Goal: Task Accomplishment & Management: Manage account settings

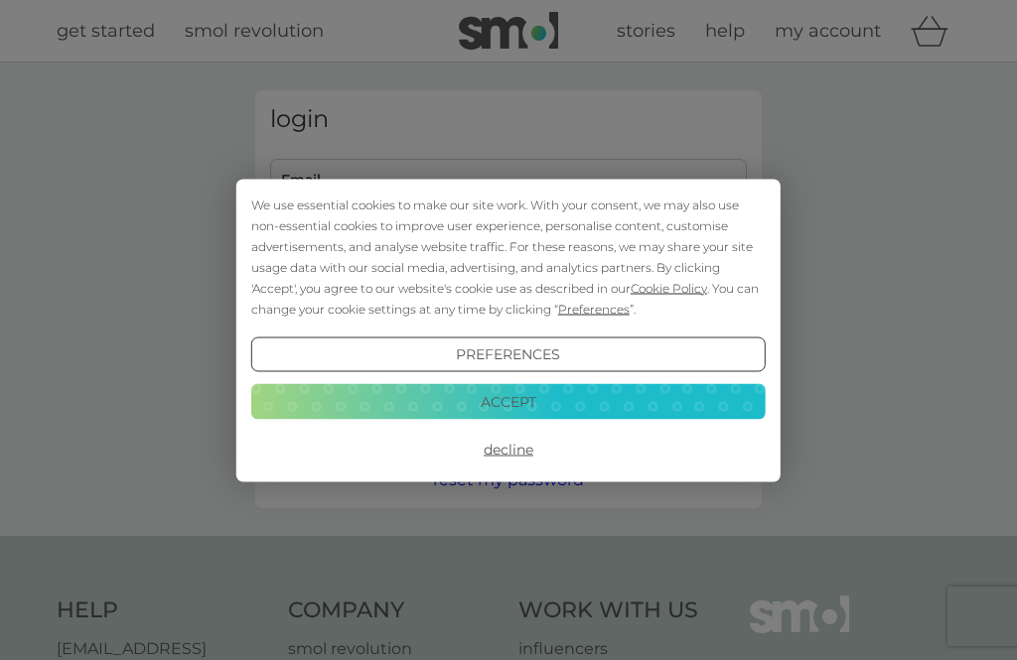
click at [514, 450] on button "Decline" at bounding box center [508, 450] width 514 height 36
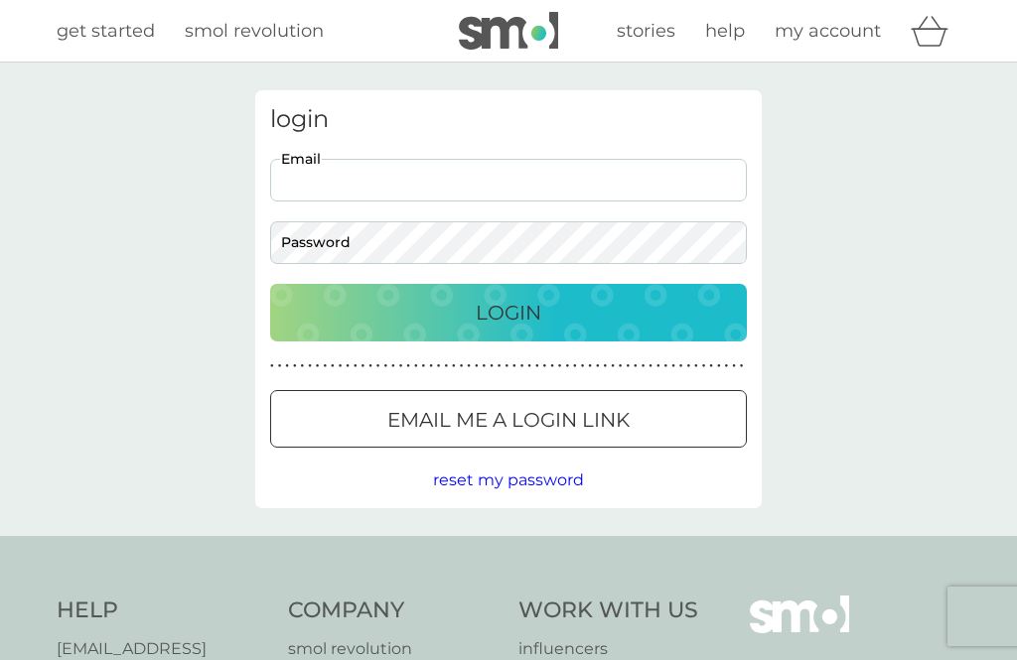
type input "margot.branson@eastcroft.co.uk"
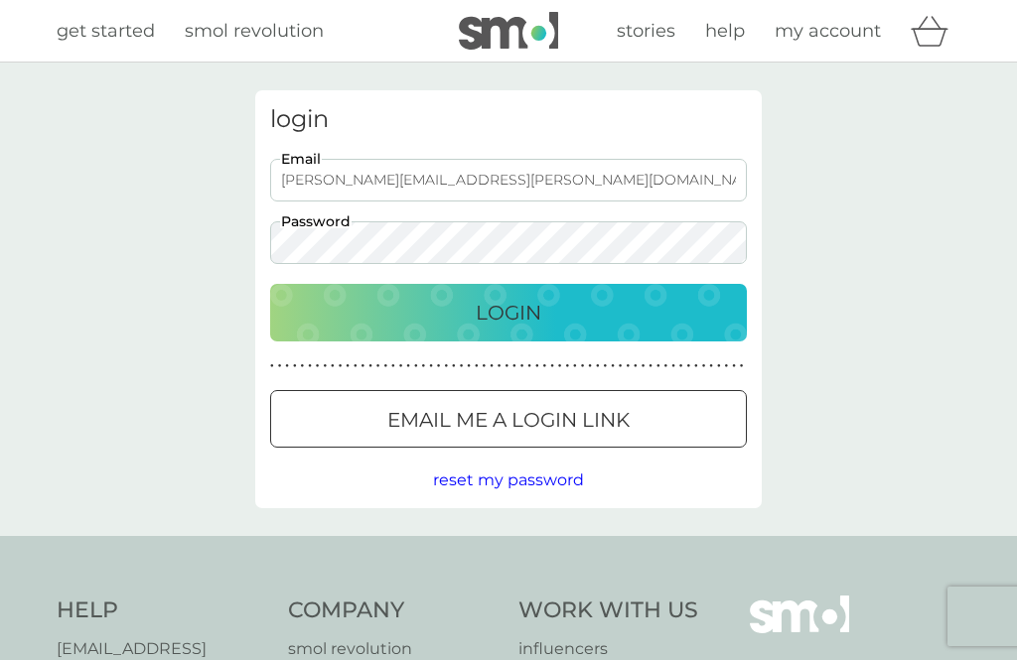
click at [508, 312] on button "Login" at bounding box center [508, 313] width 477 height 58
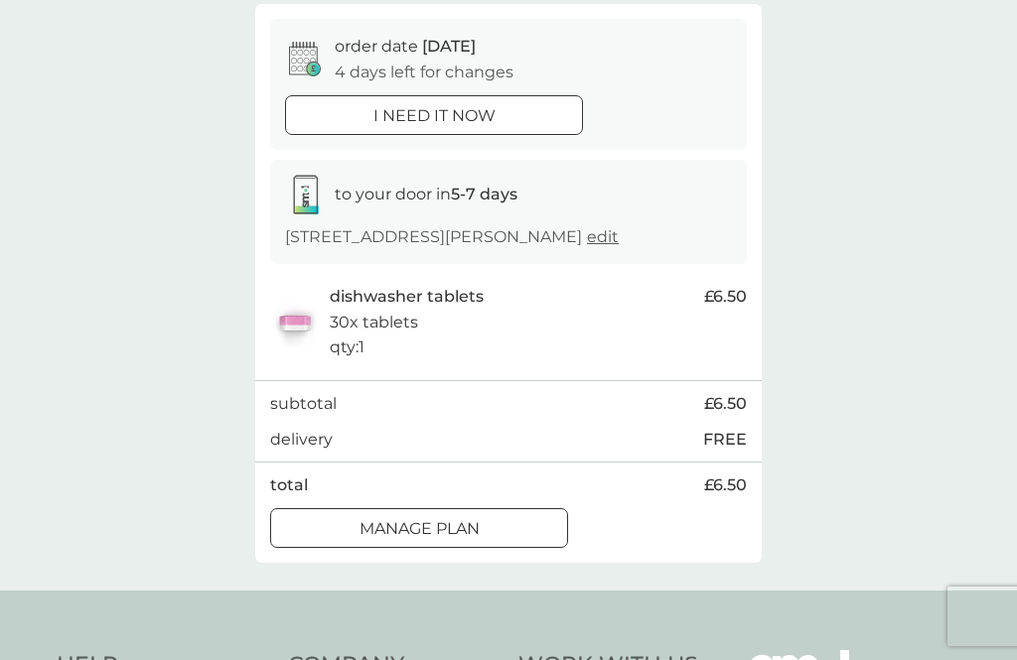
scroll to position [155, 0]
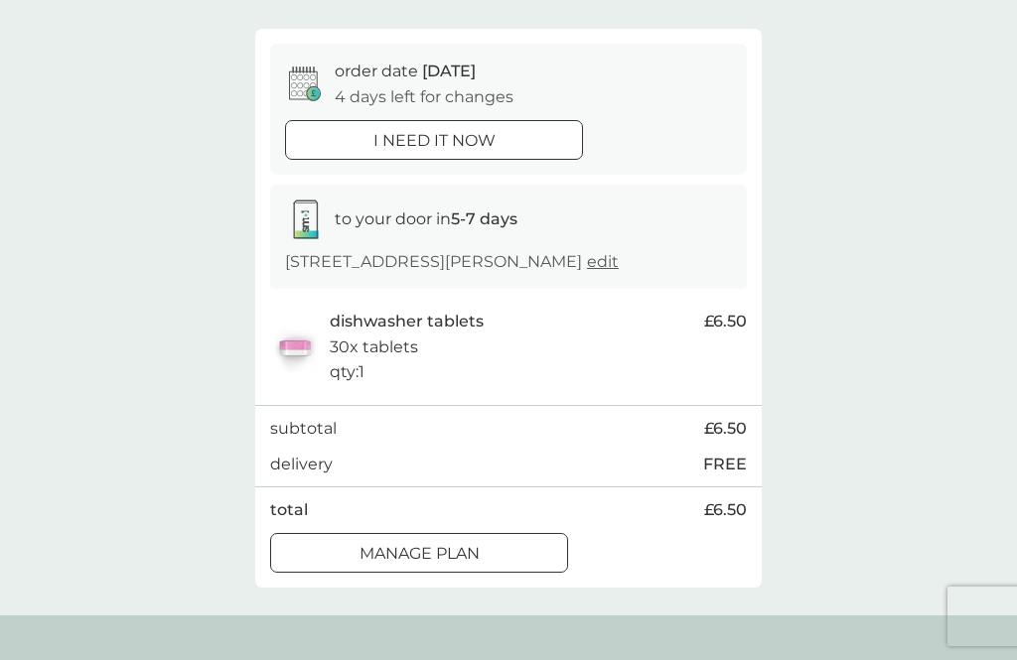
click at [451, 556] on div at bounding box center [419, 553] width 72 height 21
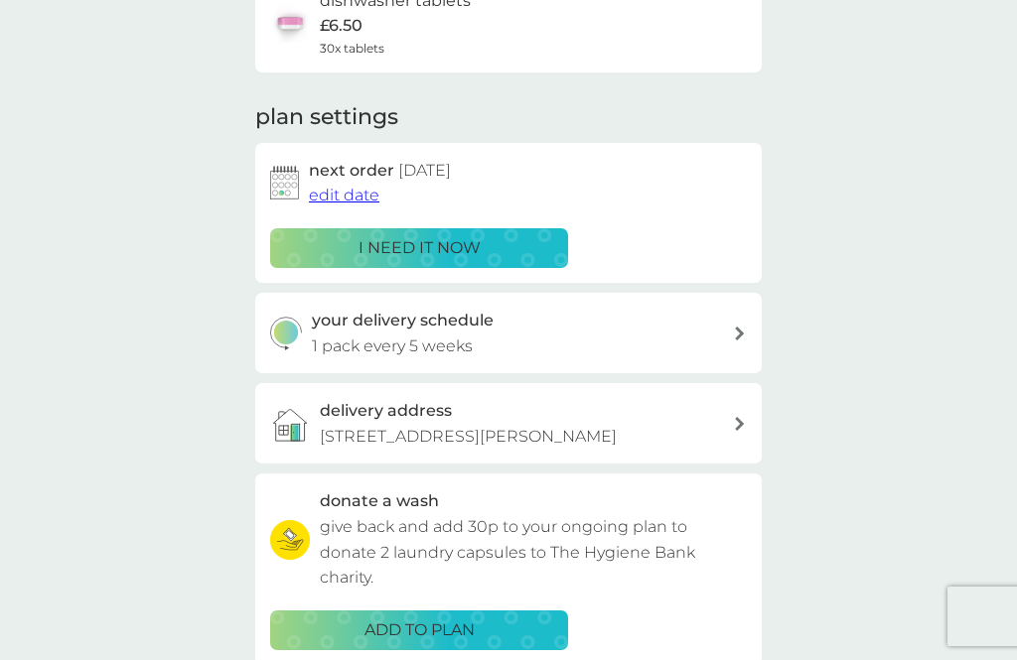
scroll to position [189, 0]
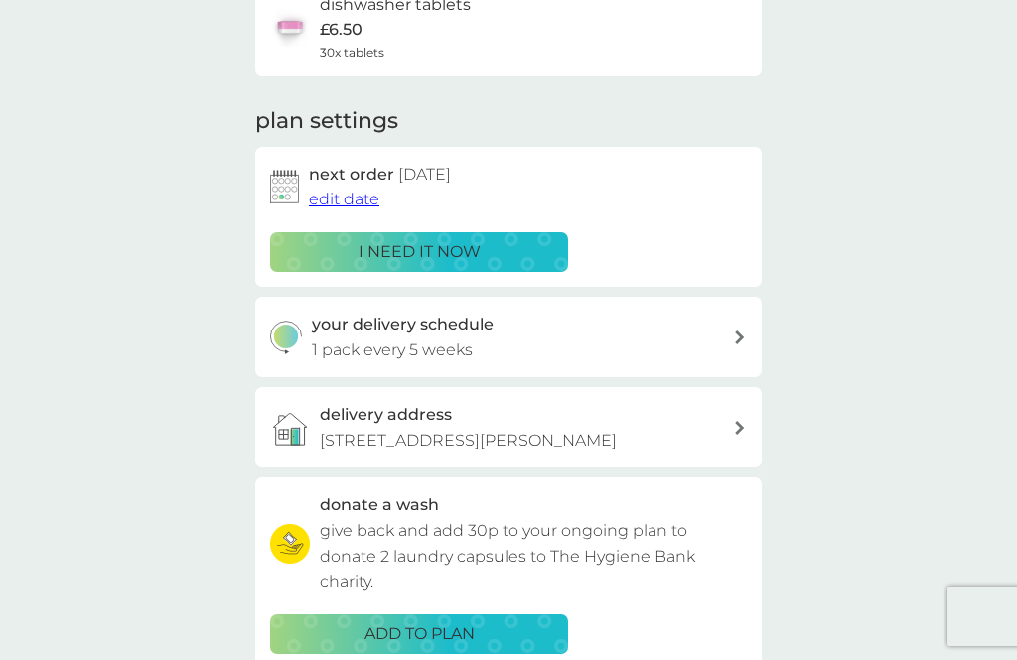
click at [342, 207] on button "edit date" at bounding box center [344, 200] width 71 height 26
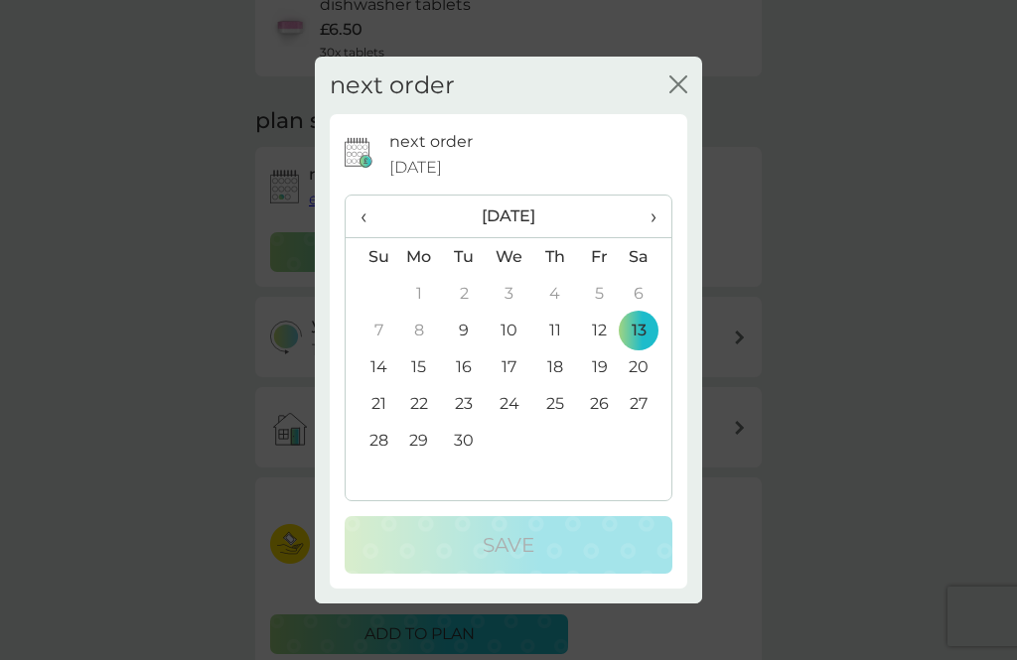
click at [646, 385] on td "20" at bounding box center [647, 367] width 50 height 37
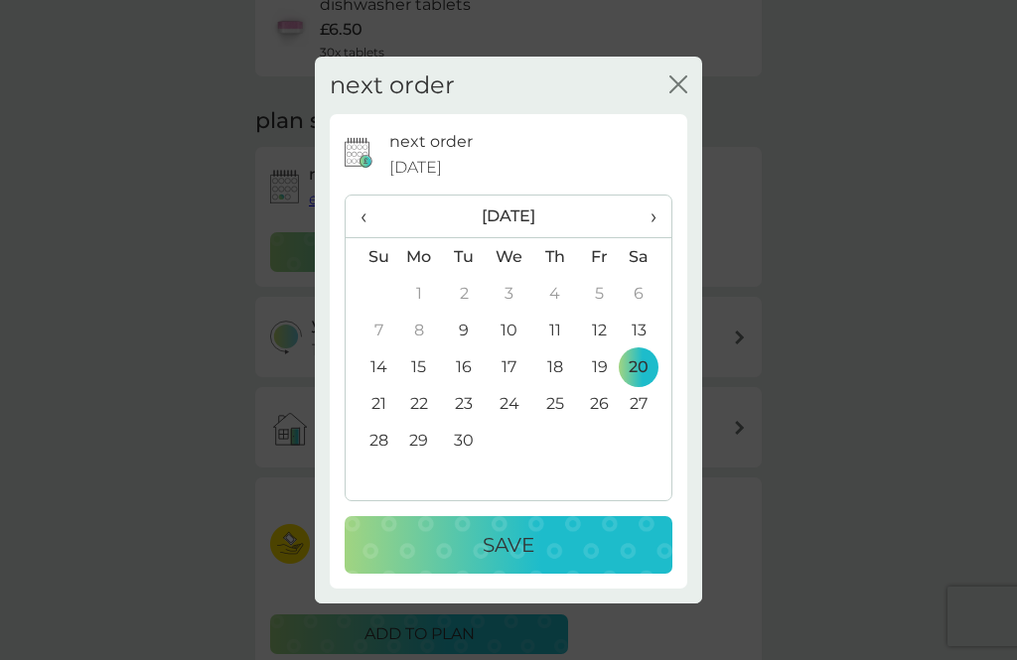
click at [502, 561] on p "Save" at bounding box center [509, 545] width 52 height 32
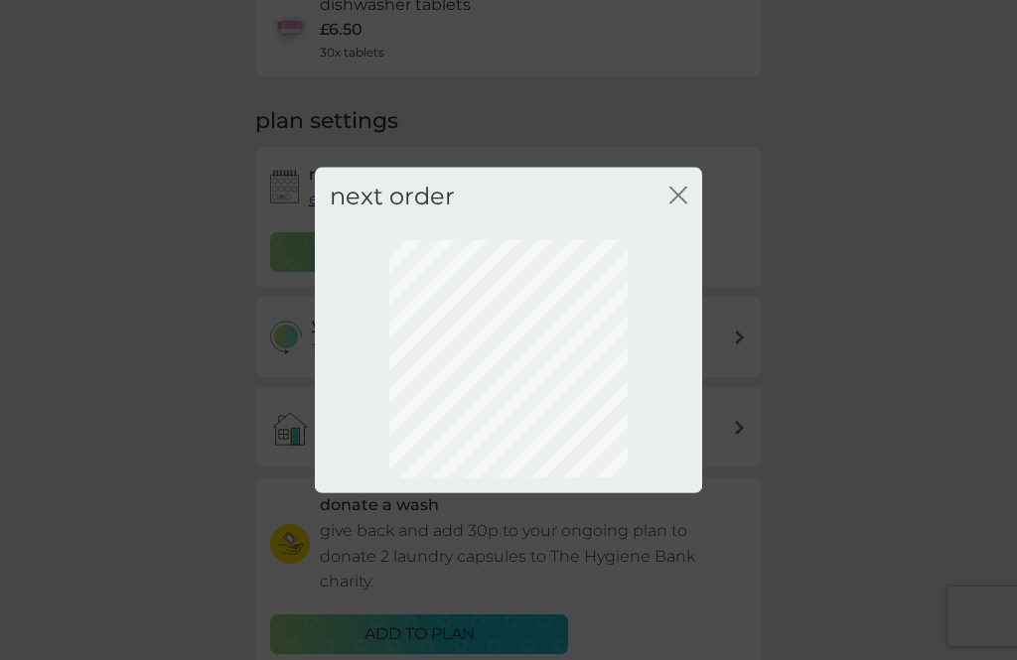
scroll to position [107, 0]
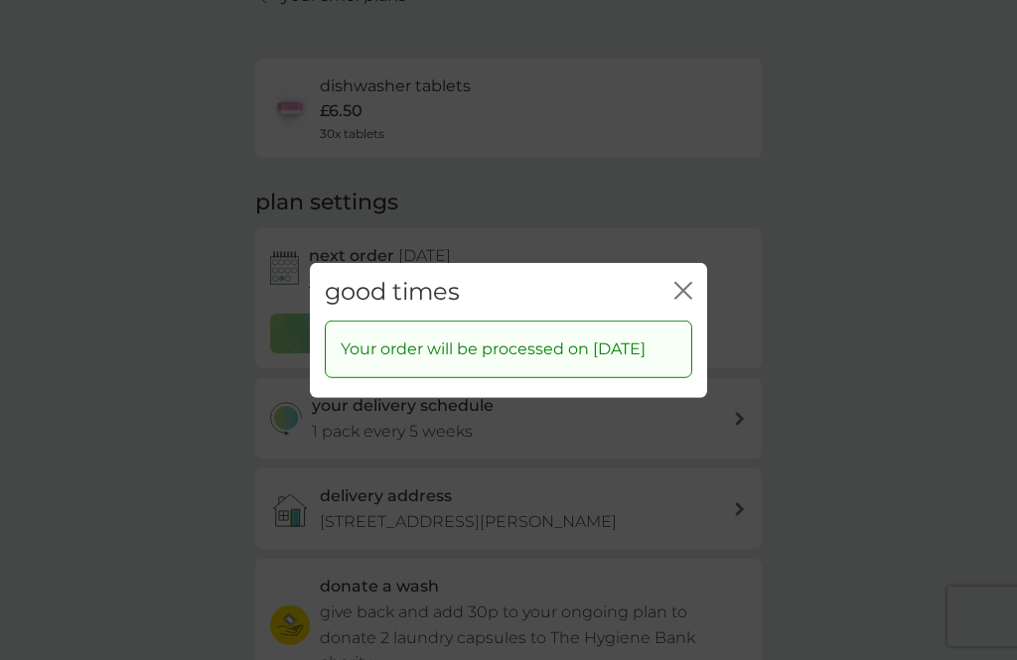
click at [871, 398] on div "good times close Your order will be processed on [DATE]" at bounding box center [508, 330] width 1017 height 660
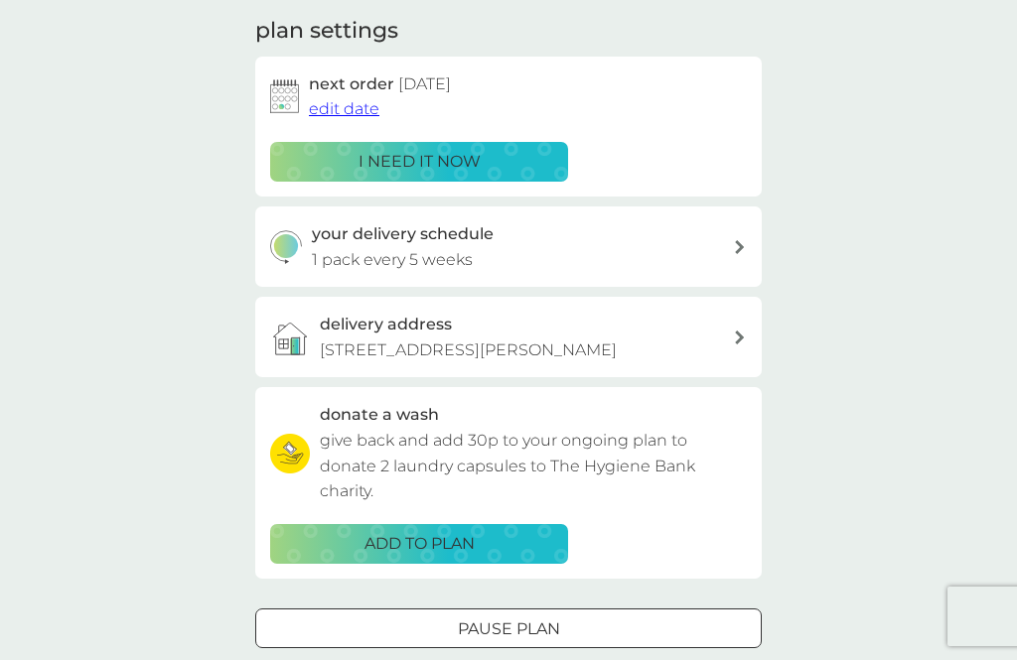
scroll to position [0, 0]
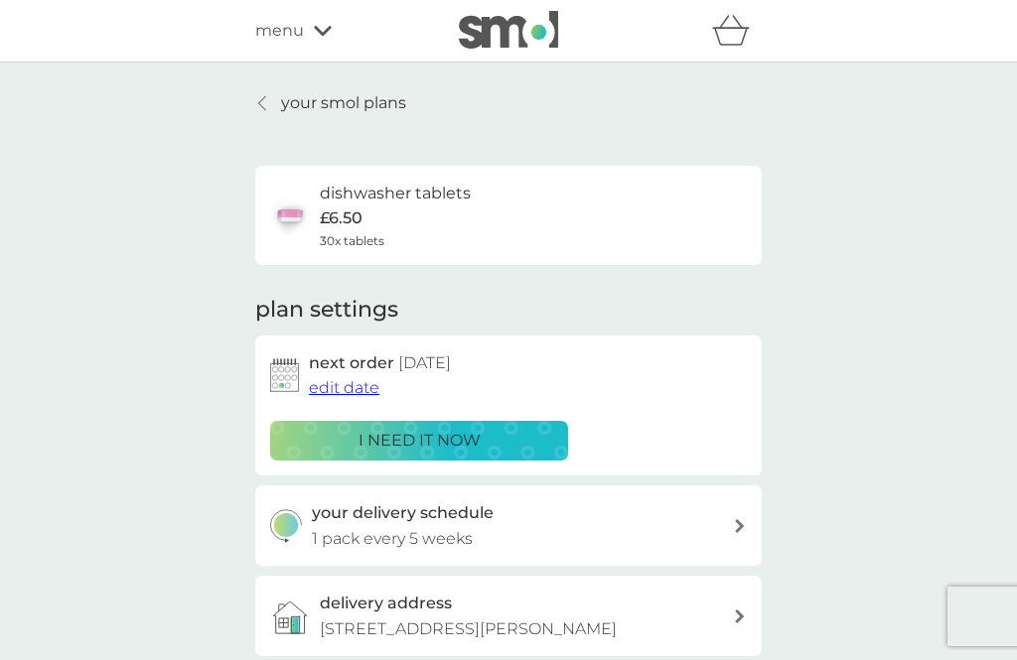
click at [316, 42] on div "menu" at bounding box center [339, 31] width 169 height 26
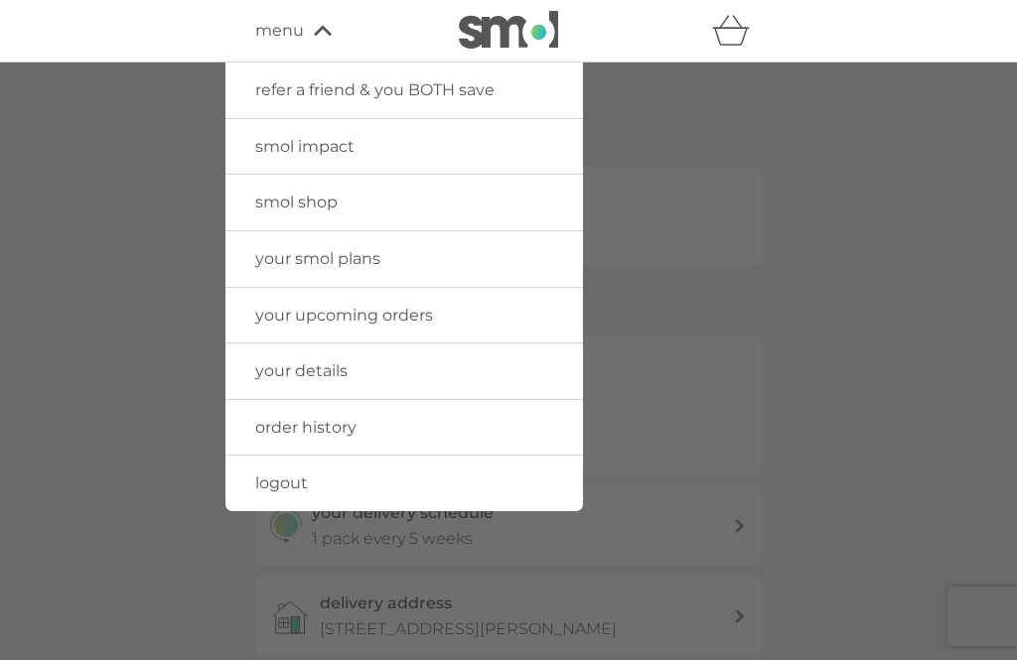
click at [285, 484] on span "logout" at bounding box center [281, 483] width 53 height 19
